Goal: Transaction & Acquisition: Purchase product/service

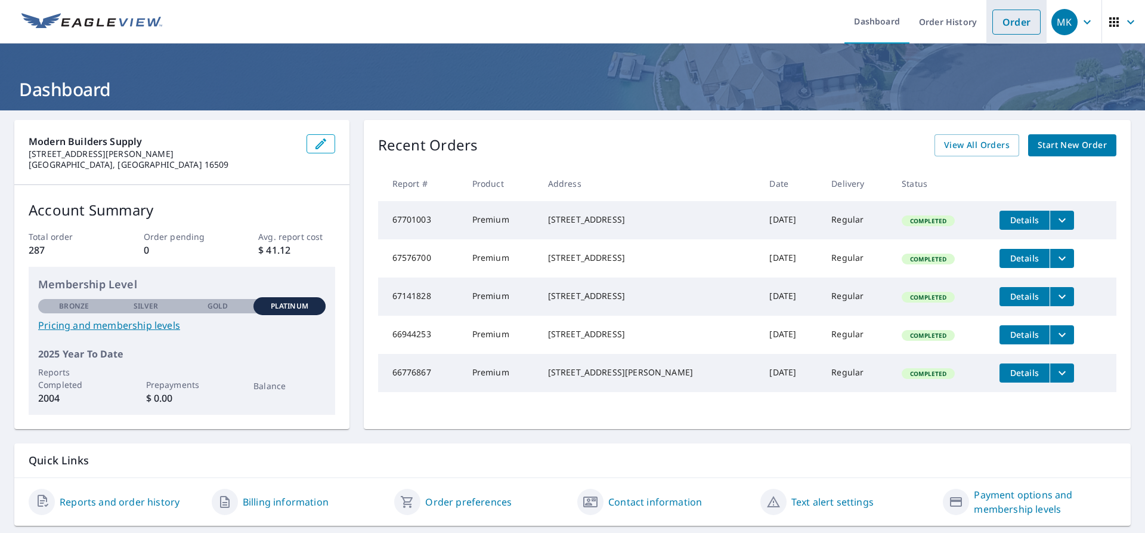
click at [1014, 23] on link "Order" at bounding box center [1017, 22] width 48 height 25
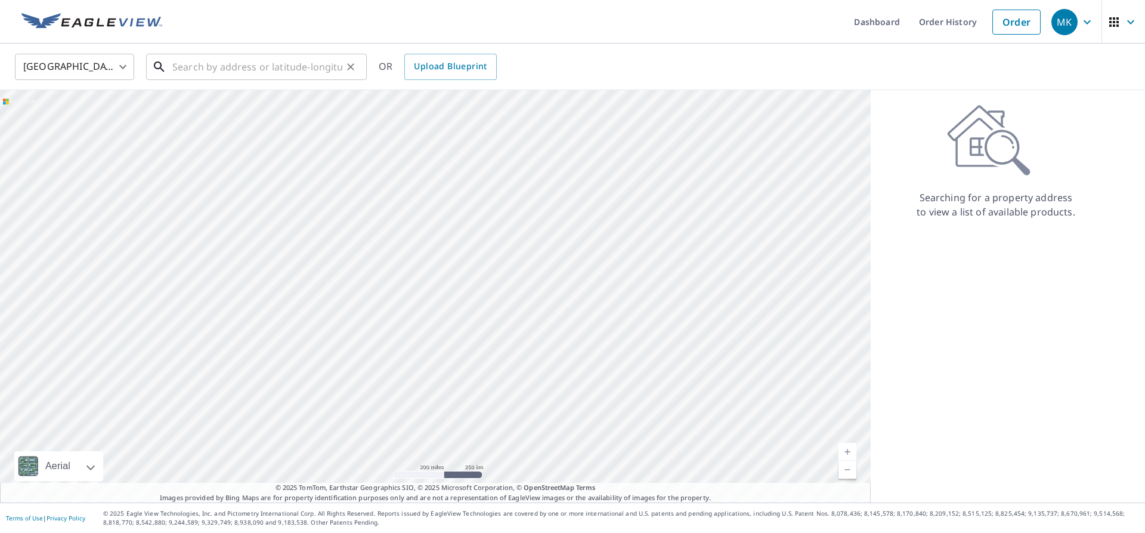
click at [221, 66] on input "text" at bounding box center [257, 66] width 170 height 33
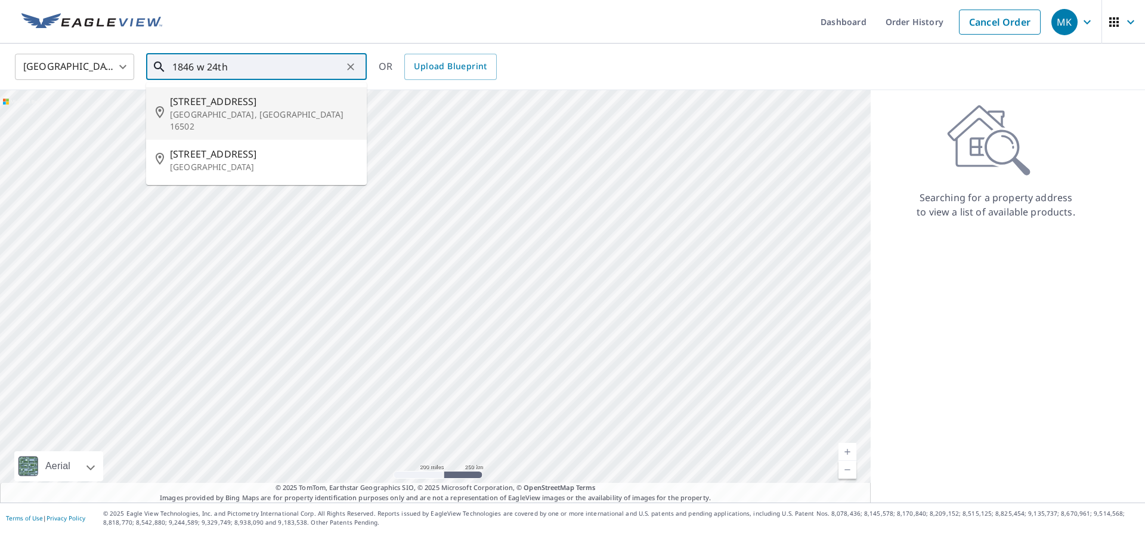
click at [193, 98] on span "[STREET_ADDRESS]" at bounding box center [263, 101] width 187 height 14
type input "[STREET_ADDRESS]"
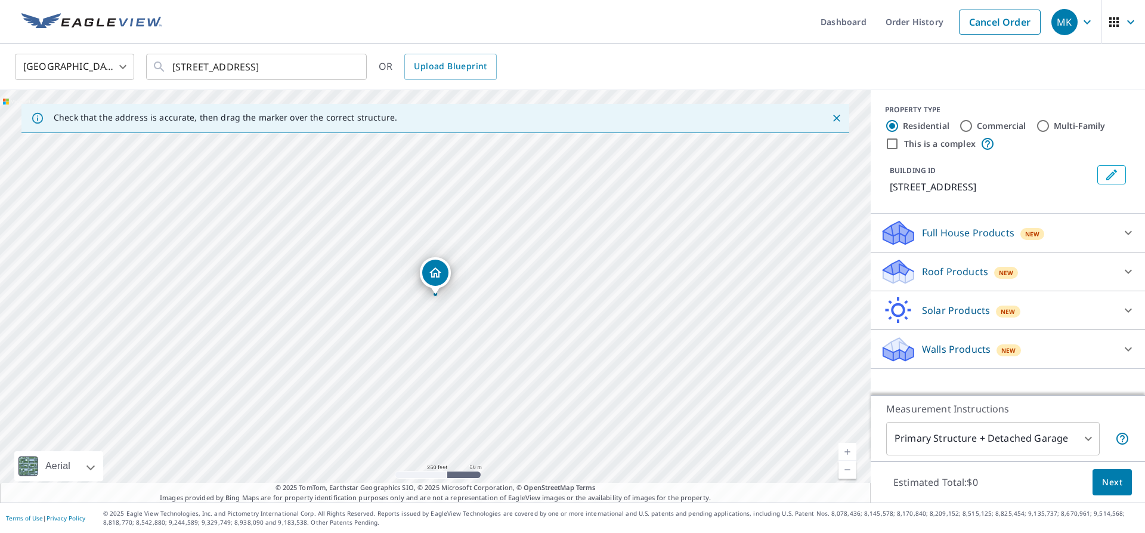
click at [890, 281] on icon at bounding box center [899, 275] width 30 height 14
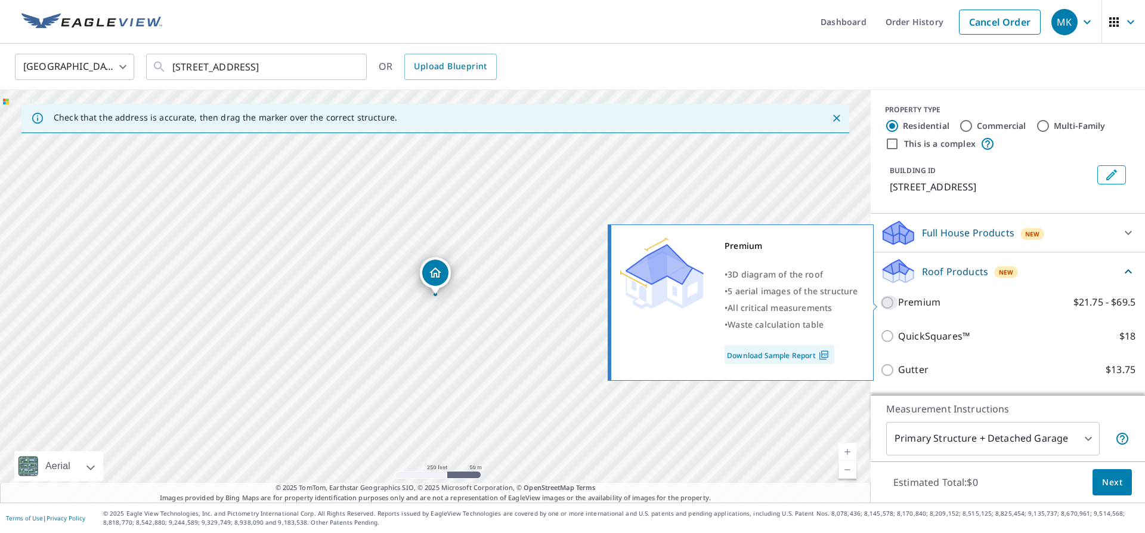
click at [890, 304] on input "Premium $21.75 - $69.5" at bounding box center [890, 302] width 18 height 14
checkbox input "true"
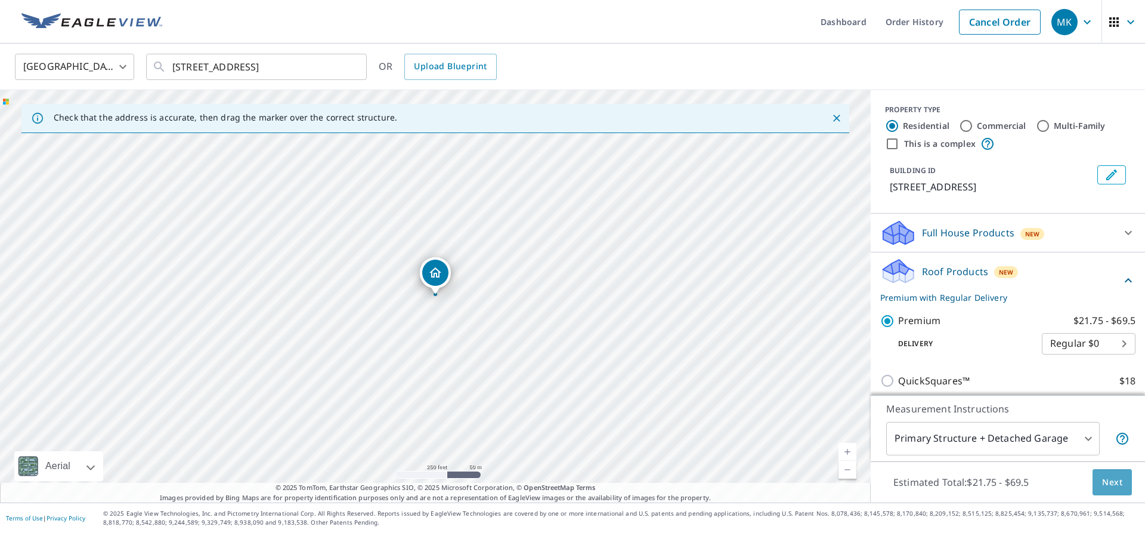
click at [1113, 486] on span "Next" at bounding box center [1113, 482] width 20 height 15
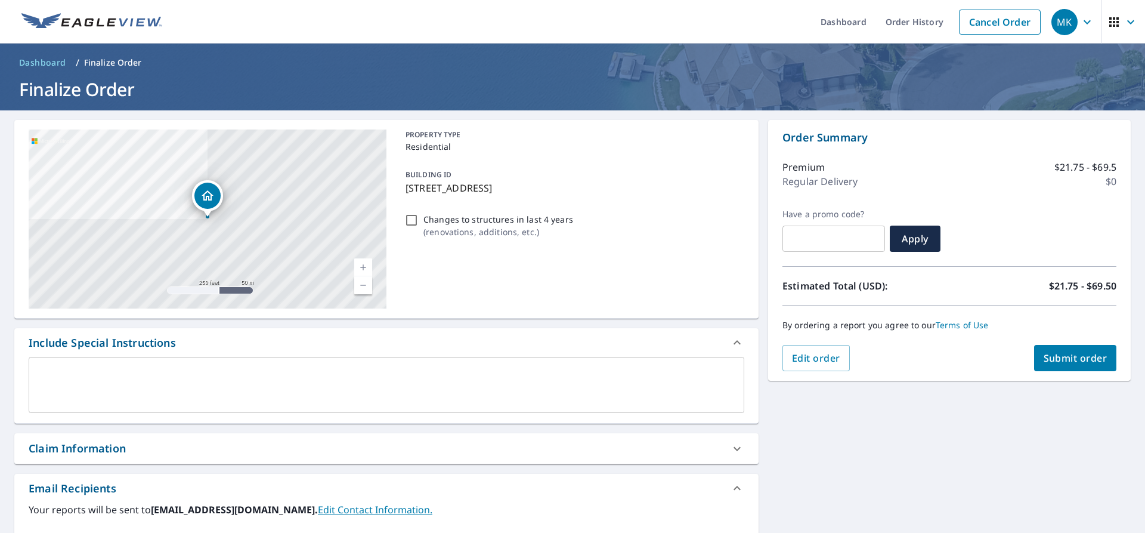
click at [1083, 369] on button "Submit order" at bounding box center [1076, 358] width 83 height 26
checkbox input "true"
